Goal: Check status: Check status

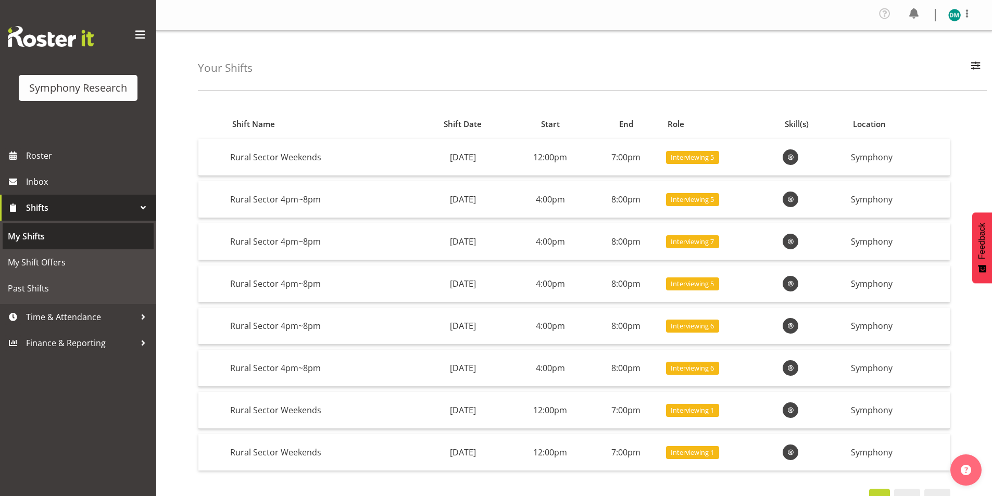
click at [79, 243] on span "My Shifts" at bounding box center [78, 237] width 141 height 16
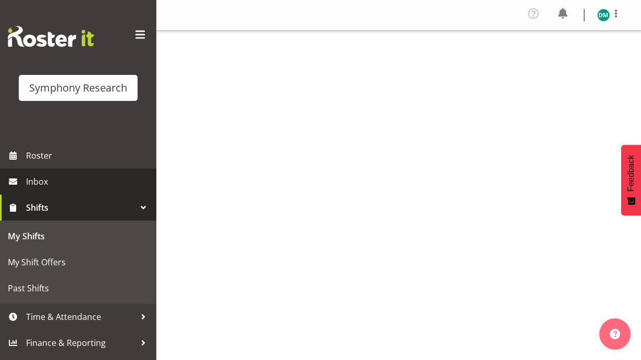
click at [78, 184] on span "Inbox" at bounding box center [88, 182] width 125 height 16
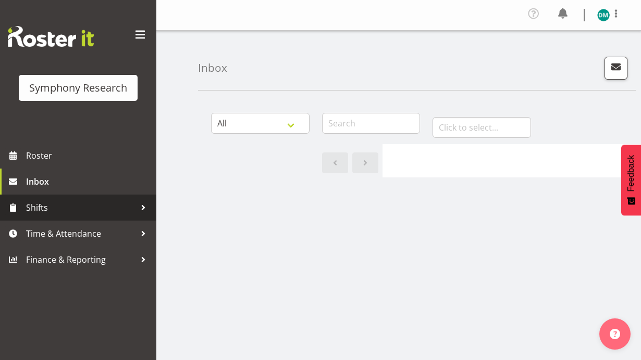
click at [56, 206] on span "Shifts" at bounding box center [80, 208] width 109 height 16
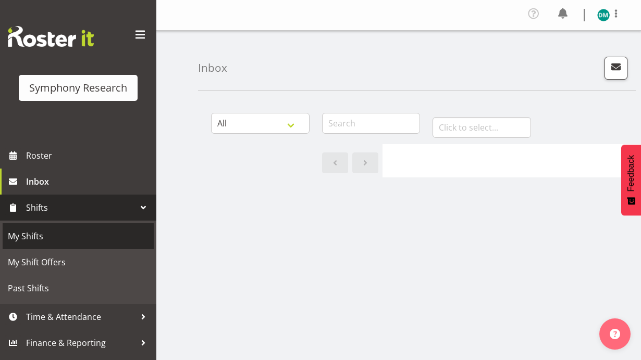
click at [87, 241] on span "My Shifts" at bounding box center [78, 237] width 141 height 16
